Goal: Navigation & Orientation: Find specific page/section

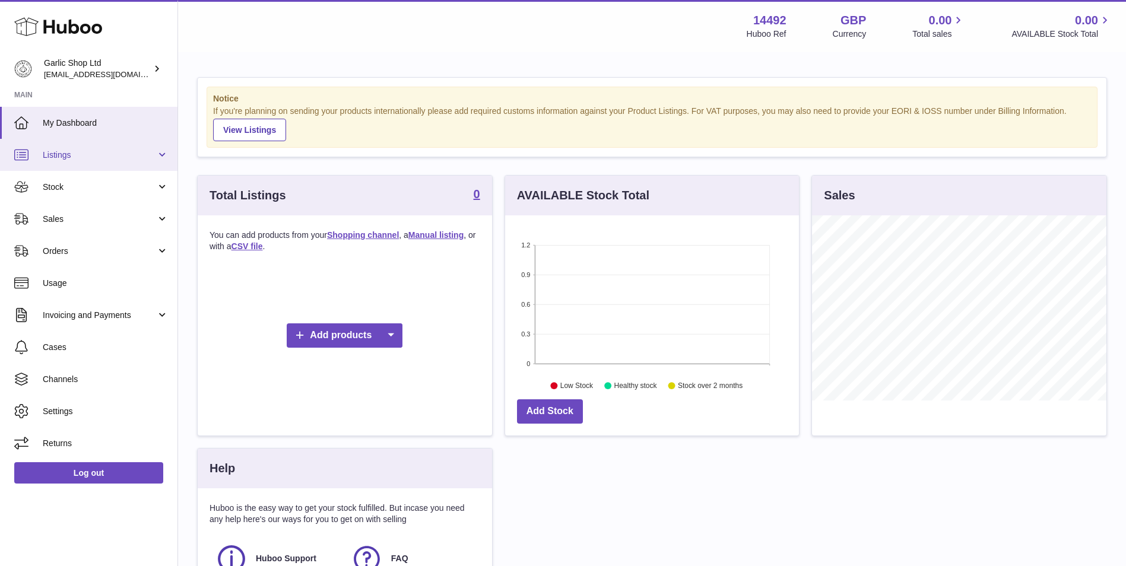
scroll to position [185, 294]
click at [95, 144] on link "Listings" at bounding box center [88, 155] width 177 height 32
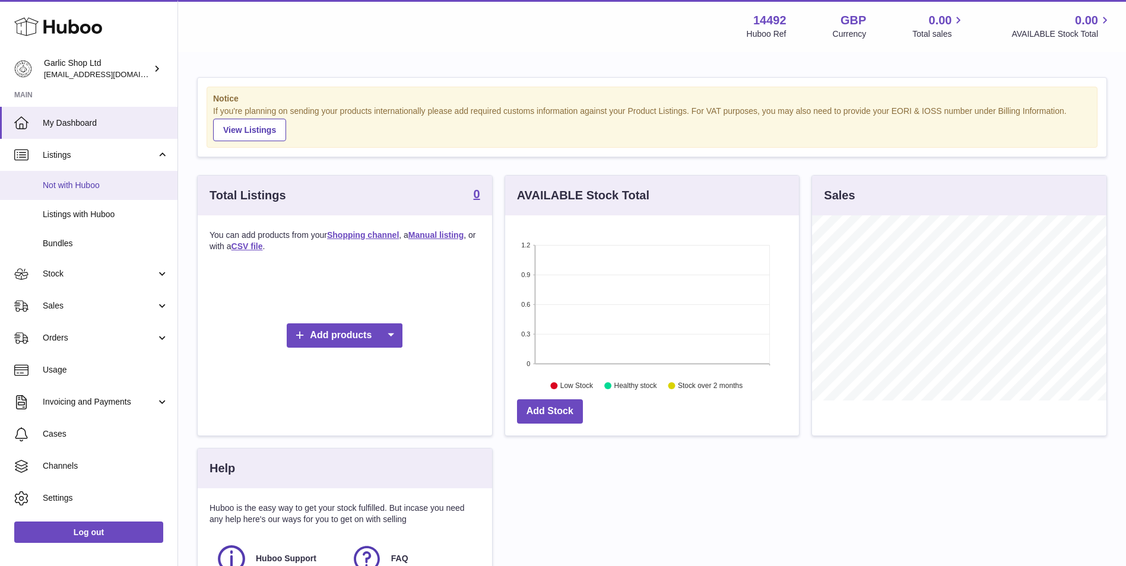
click at [93, 183] on span "Not with Huboo" at bounding box center [106, 185] width 126 height 11
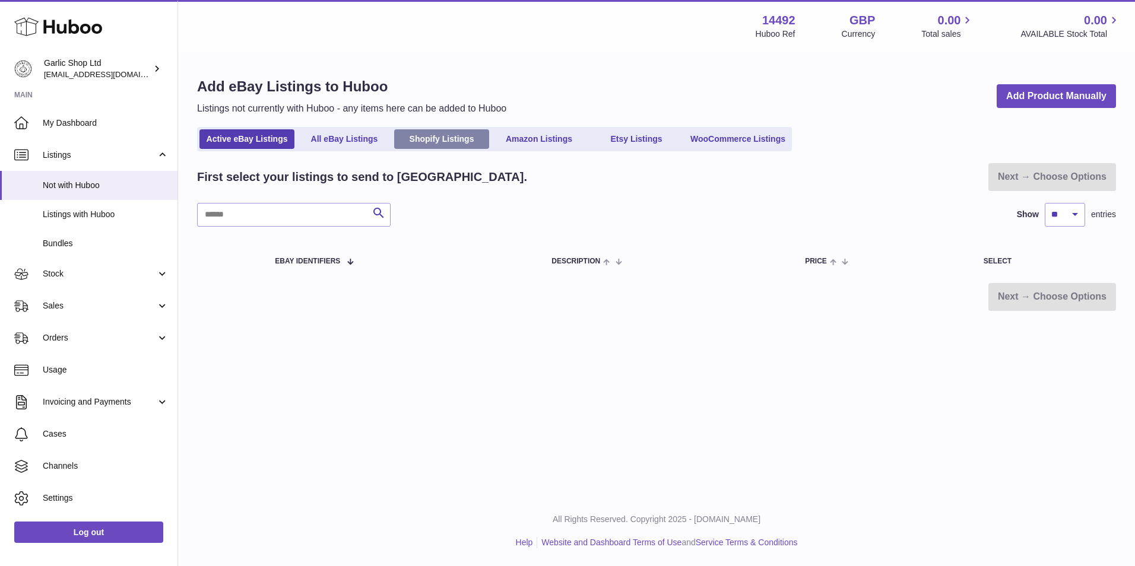
click at [422, 131] on link "Shopify Listings" at bounding box center [441, 139] width 95 height 20
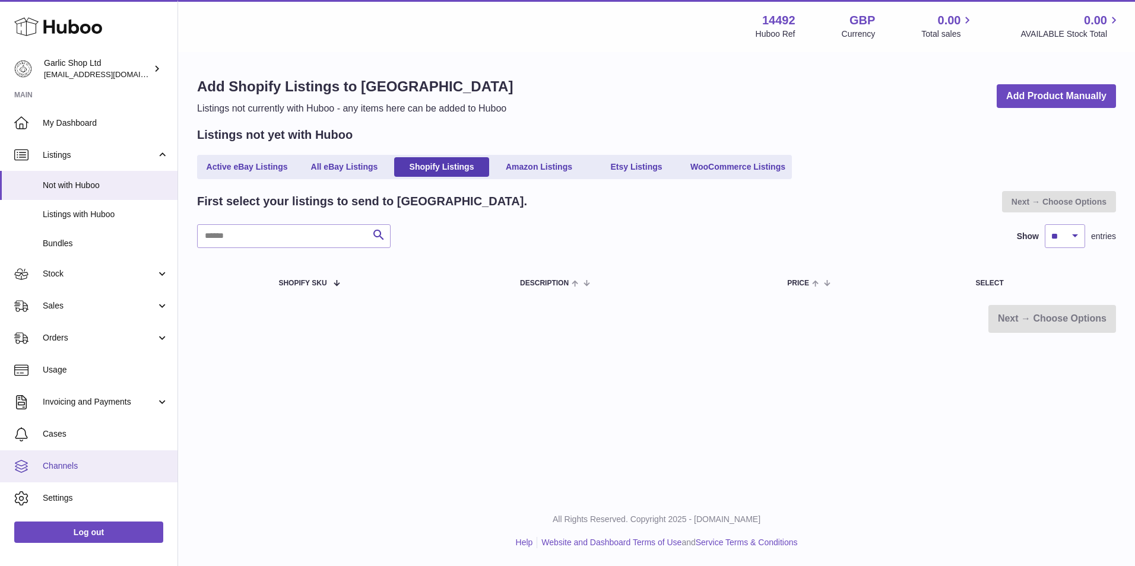
click at [89, 469] on span "Channels" at bounding box center [106, 466] width 126 height 11
